Goal: Information Seeking & Learning: Learn about a topic

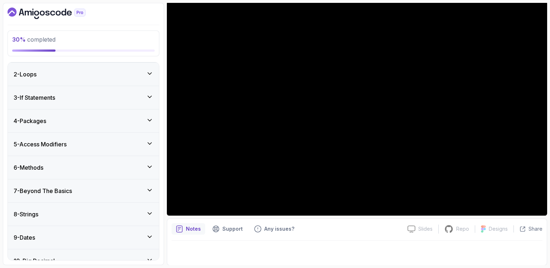
scroll to position [83, 0]
click at [150, 138] on div "5 - Access Modifiers" at bounding box center [83, 143] width 151 height 23
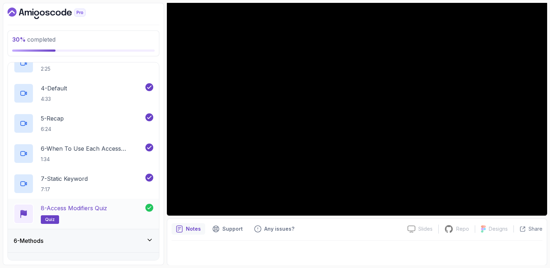
scroll to position [274, 0]
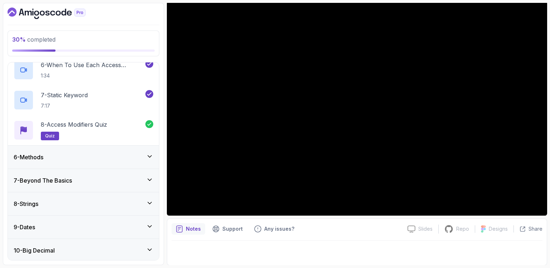
click at [151, 158] on icon at bounding box center [149, 156] width 7 height 7
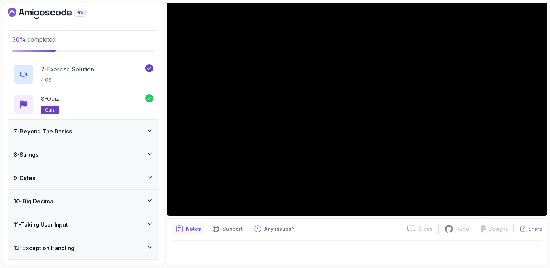
scroll to position [316, 0]
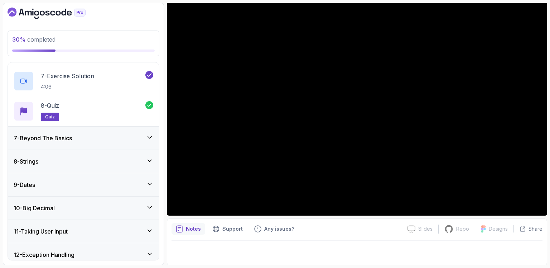
click at [148, 135] on icon at bounding box center [149, 137] width 7 height 7
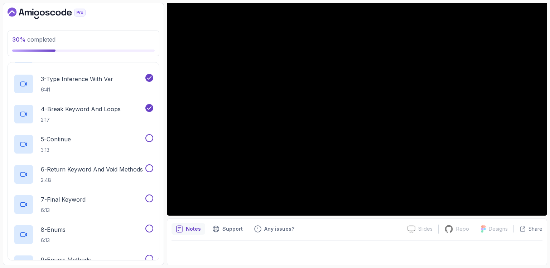
scroll to position [133, 0]
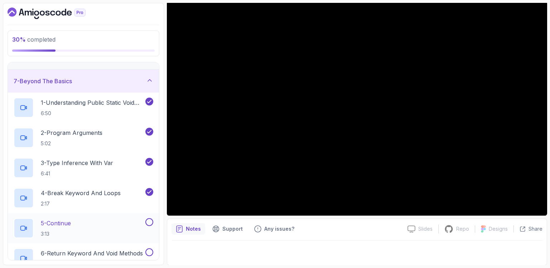
click at [97, 228] on div "5 - Continue 3:13" at bounding box center [79, 228] width 130 height 20
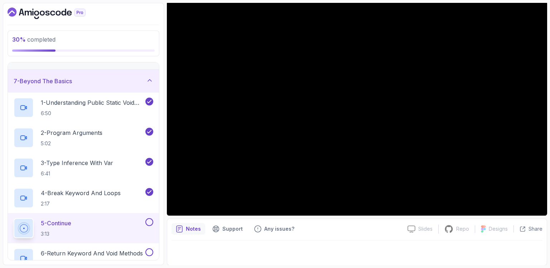
click at [152, 219] on button at bounding box center [149, 222] width 8 height 8
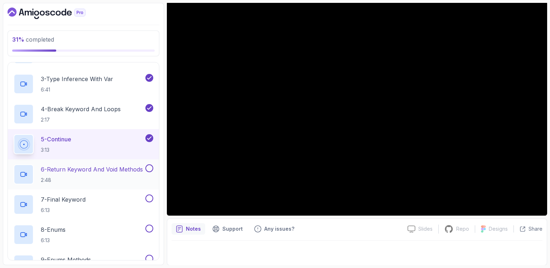
click at [102, 167] on p "6 - Return Keyword And Void Methods" at bounding box center [92, 169] width 102 height 9
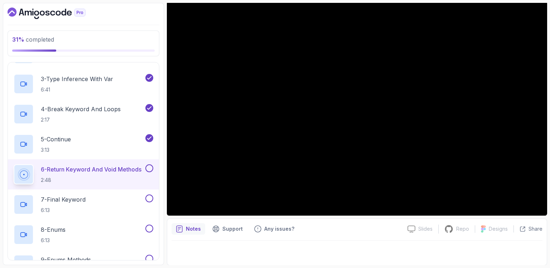
click at [149, 168] on button at bounding box center [149, 168] width 8 height 8
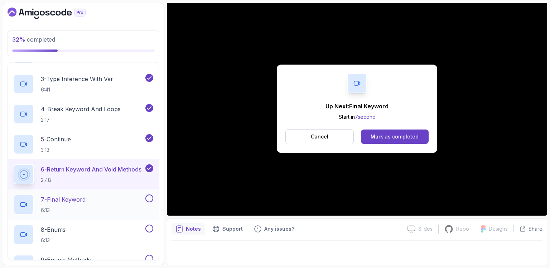
click at [96, 194] on div "7 - Final Keyword 6:13" at bounding box center [79, 204] width 130 height 20
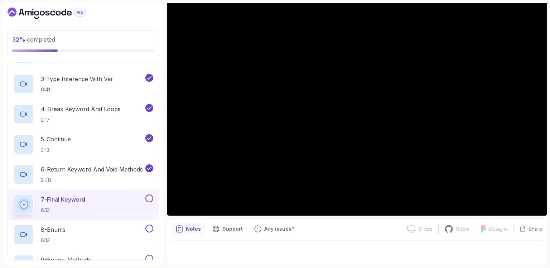
click at [151, 199] on button at bounding box center [149, 198] width 8 height 8
click at [128, 231] on div "8 - Enums 6:13" at bounding box center [79, 234] width 130 height 20
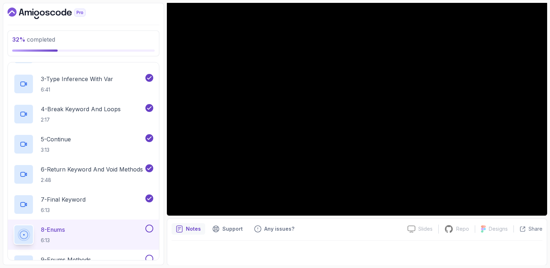
scroll to position [300, 0]
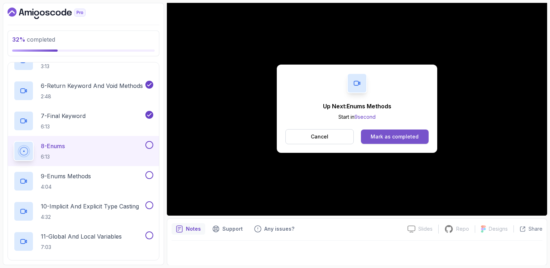
click at [405, 137] on div "Mark as completed" at bounding box center [395, 136] width 48 height 7
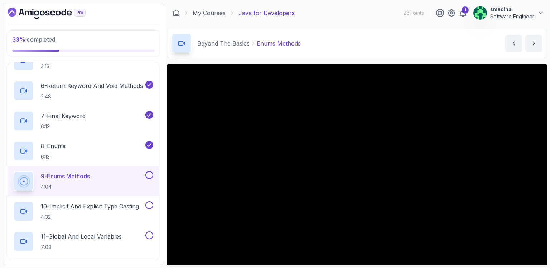
scroll to position [62, 0]
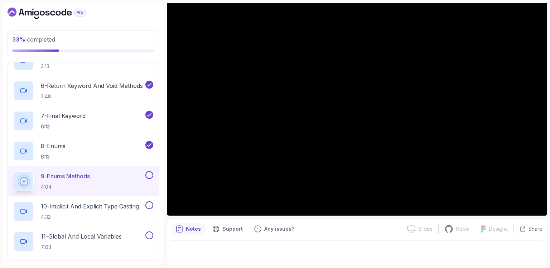
click at [149, 174] on button at bounding box center [149, 175] width 8 height 8
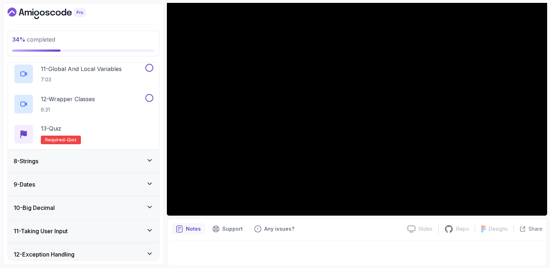
scroll to position [383, 0]
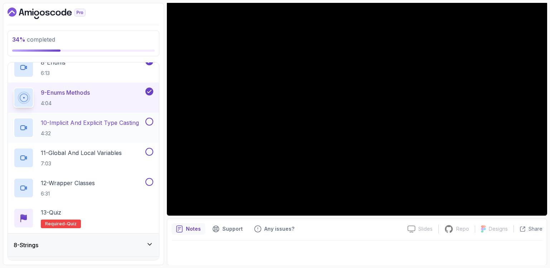
click at [151, 121] on button at bounding box center [149, 122] width 8 height 8
click at [136, 121] on p "10 - Implicit And Explicit Type Casting" at bounding box center [90, 122] width 98 height 9
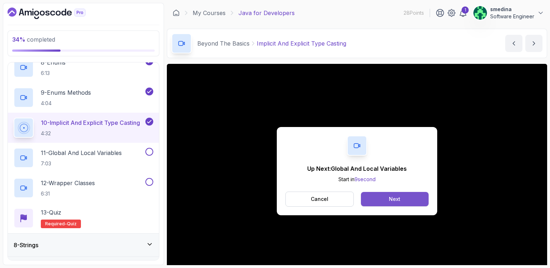
click at [387, 195] on button "Next" at bounding box center [395, 199] width 68 height 14
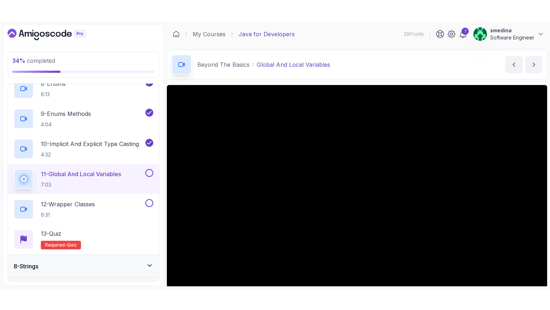
scroll to position [62, 0]
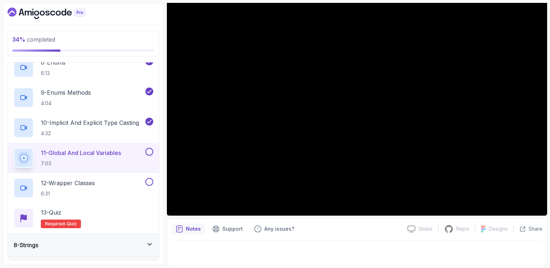
click at [147, 151] on button at bounding box center [149, 152] width 8 height 8
click at [95, 184] on p "12 - Wrapper Classes" at bounding box center [68, 182] width 54 height 9
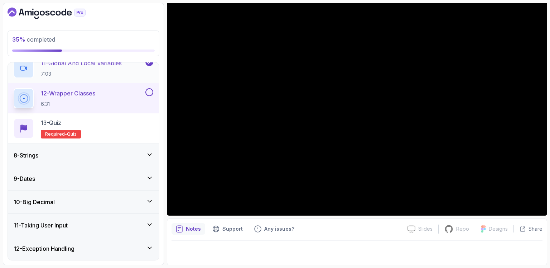
scroll to position [467, 0]
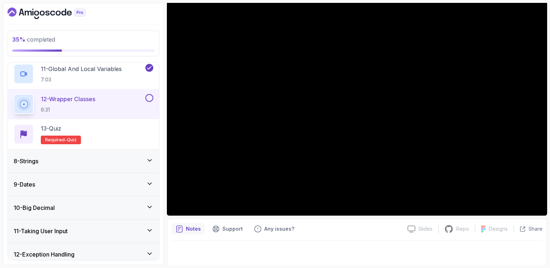
click at [149, 158] on icon at bounding box center [149, 160] width 7 height 7
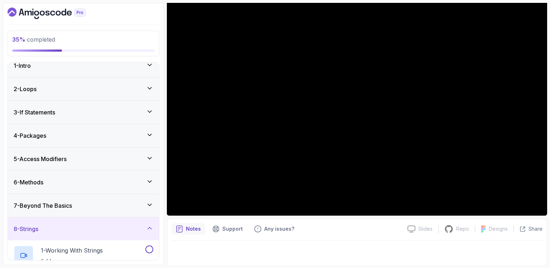
scroll to position [0, 0]
